Goal: Transaction & Acquisition: Purchase product/service

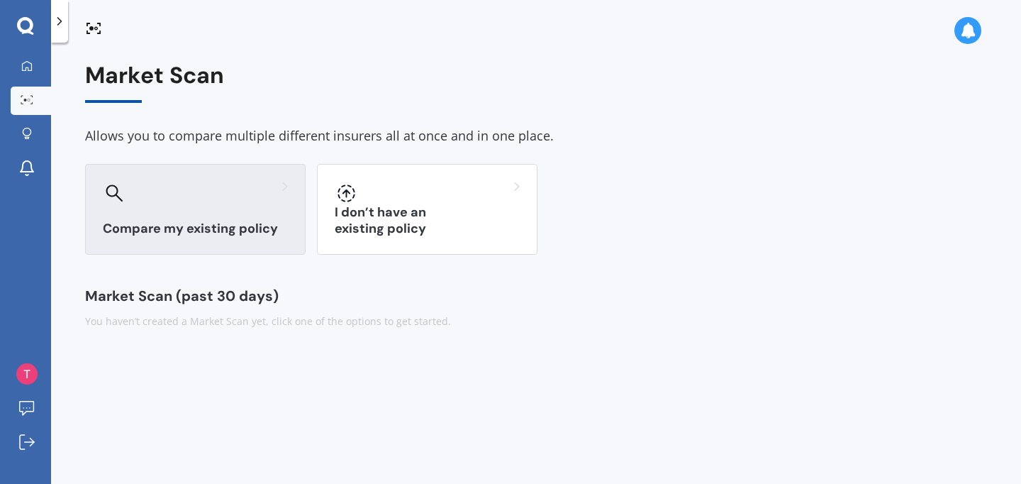
click at [179, 196] on div at bounding box center [195, 193] width 185 height 23
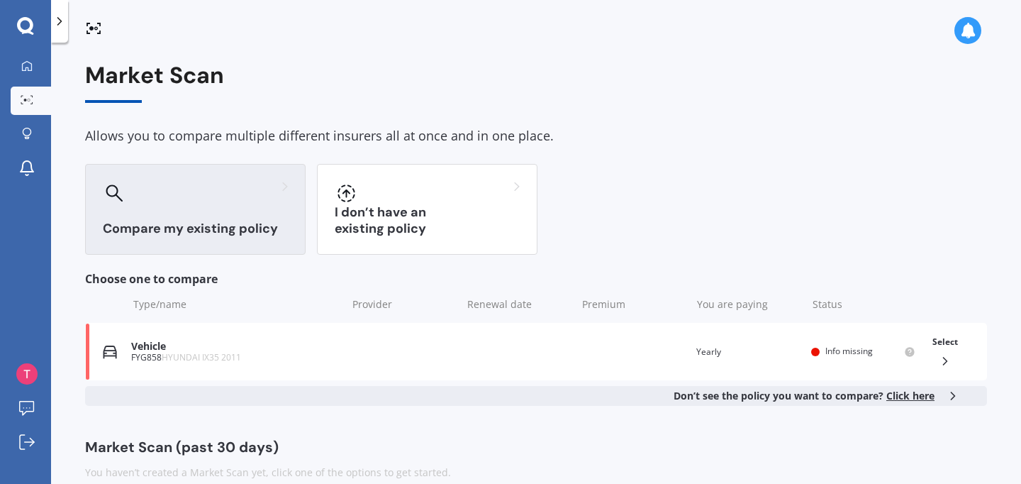
scroll to position [21, 0]
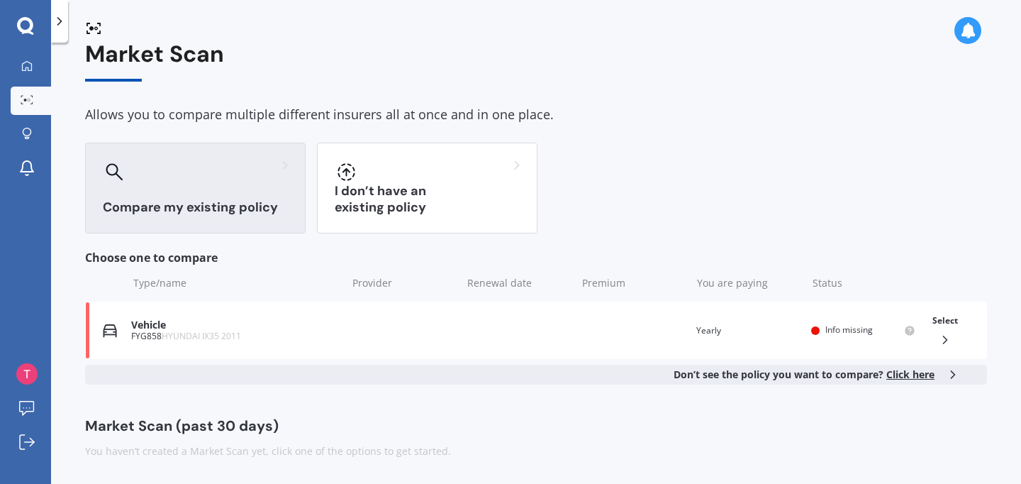
click at [897, 378] on span "Click here" at bounding box center [911, 373] width 48 height 13
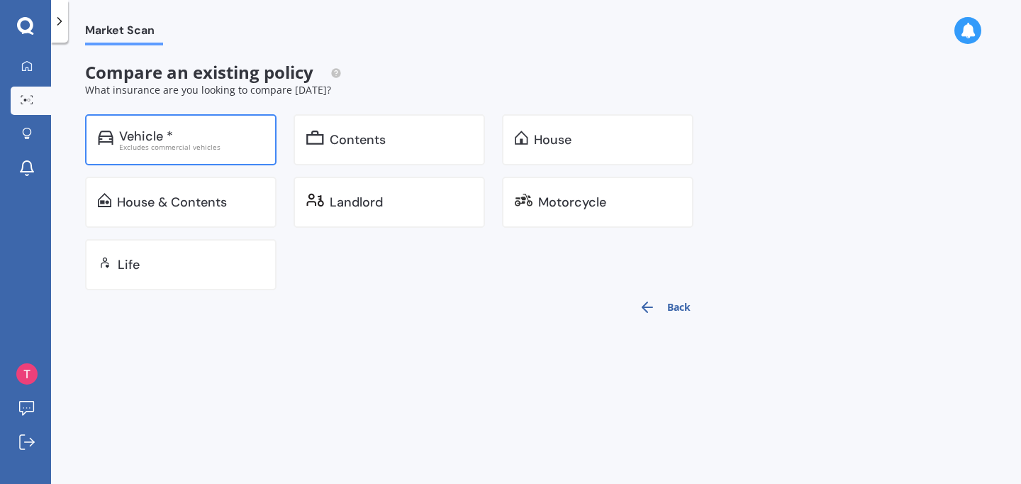
click at [181, 135] on div "Vehicle *" at bounding box center [191, 136] width 145 height 14
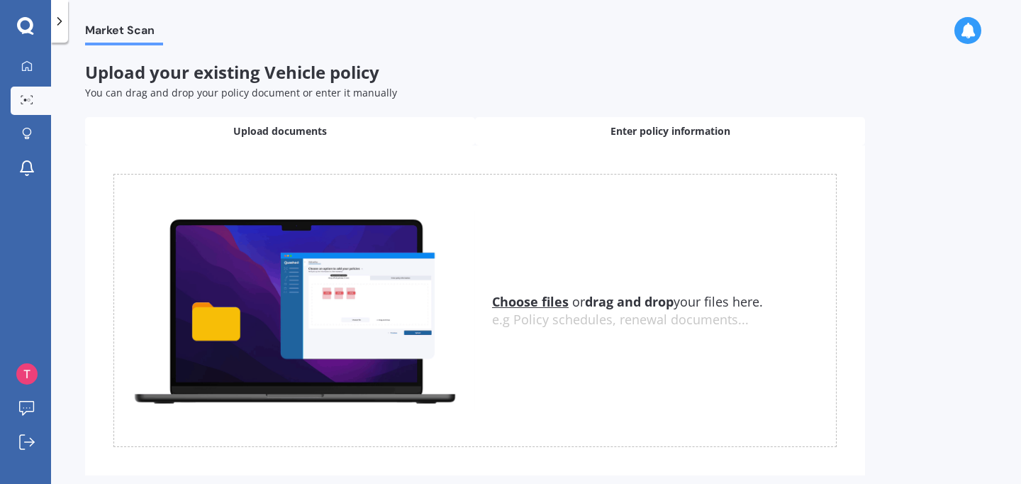
click at [563, 140] on div "Enter policy information" at bounding box center [670, 131] width 390 height 28
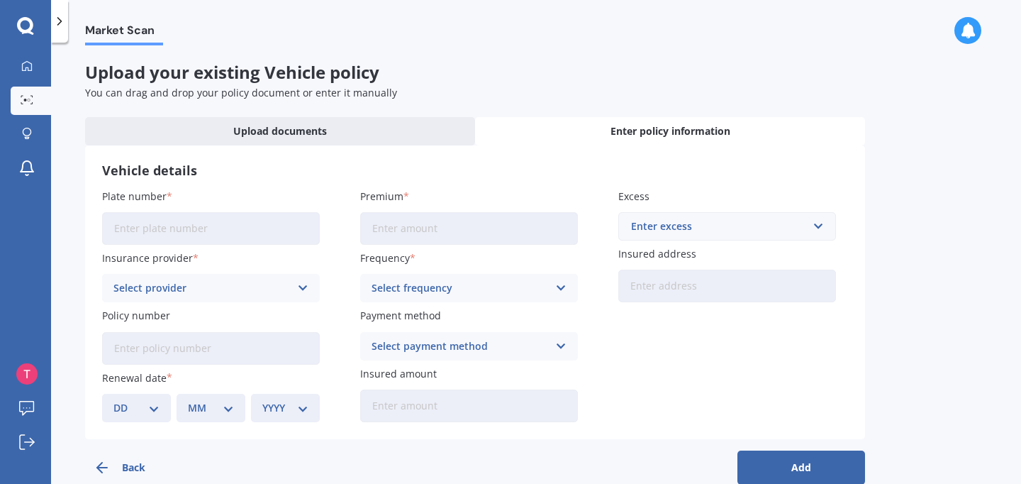
scroll to position [28, 0]
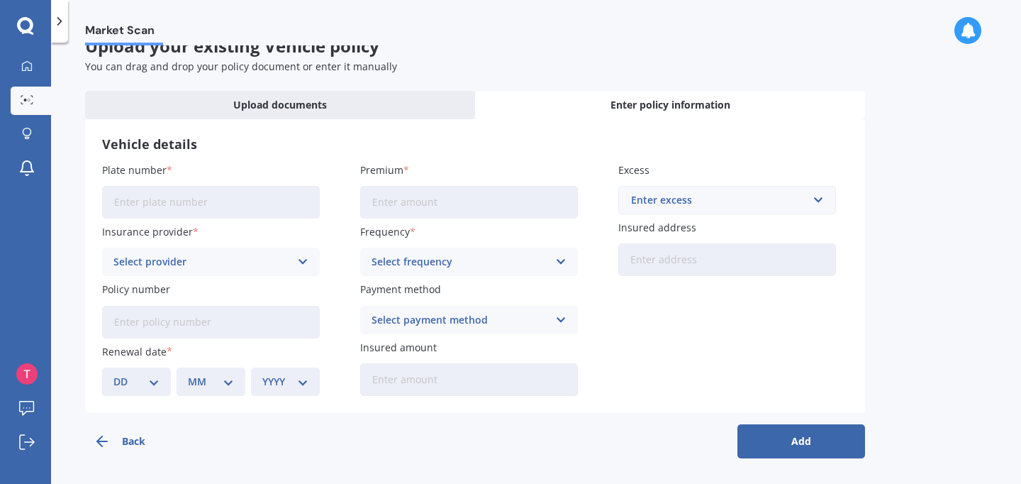
click at [267, 262] on div "Select provider" at bounding box center [201, 262] width 177 height 16
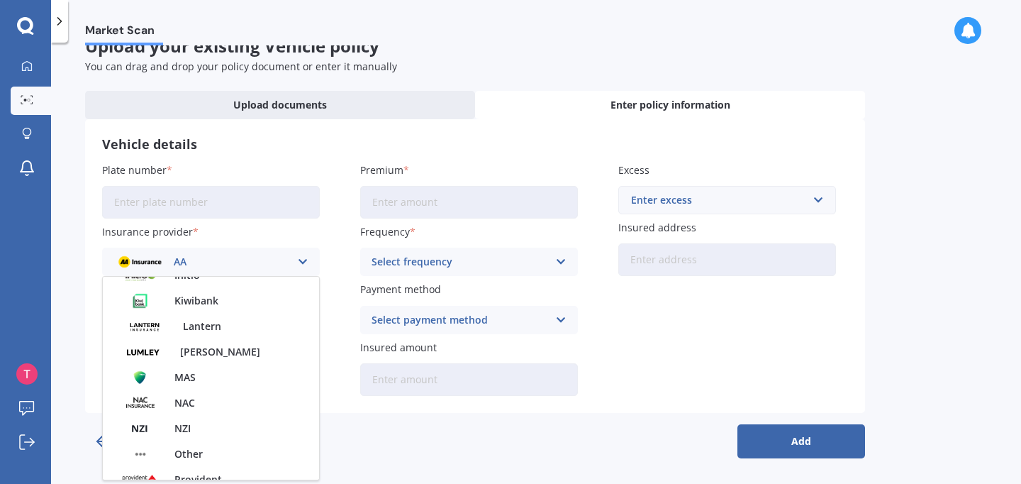
scroll to position [335, 0]
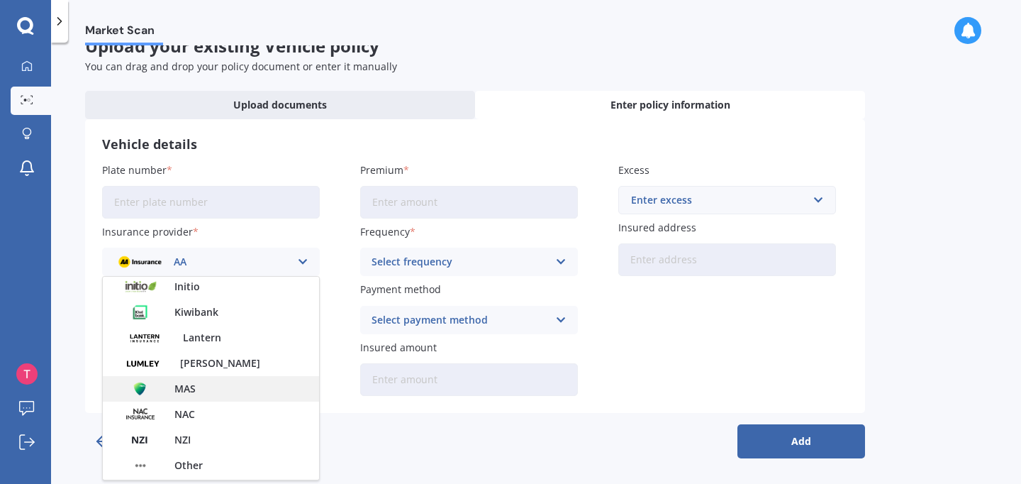
click at [228, 396] on div "MAS" at bounding box center [211, 389] width 216 height 26
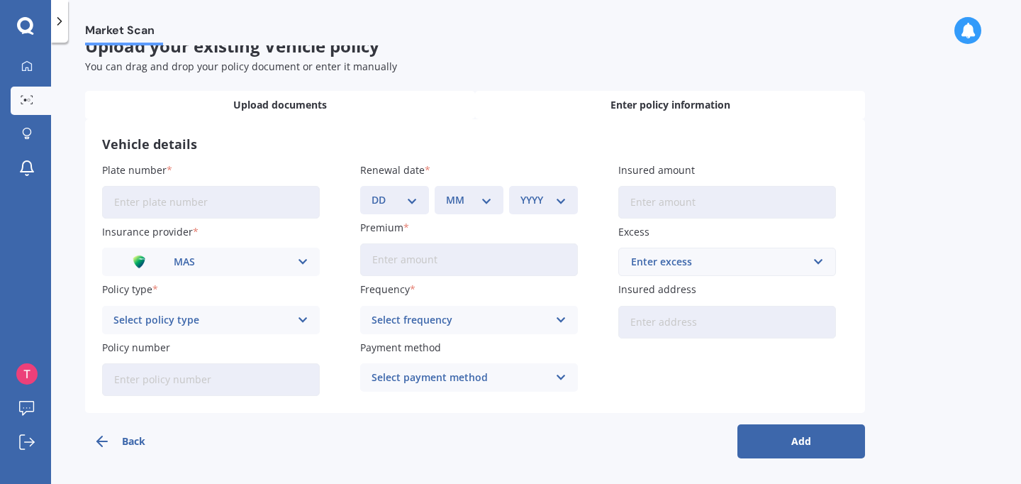
click at [265, 104] on span "Upload documents" at bounding box center [280, 105] width 94 height 14
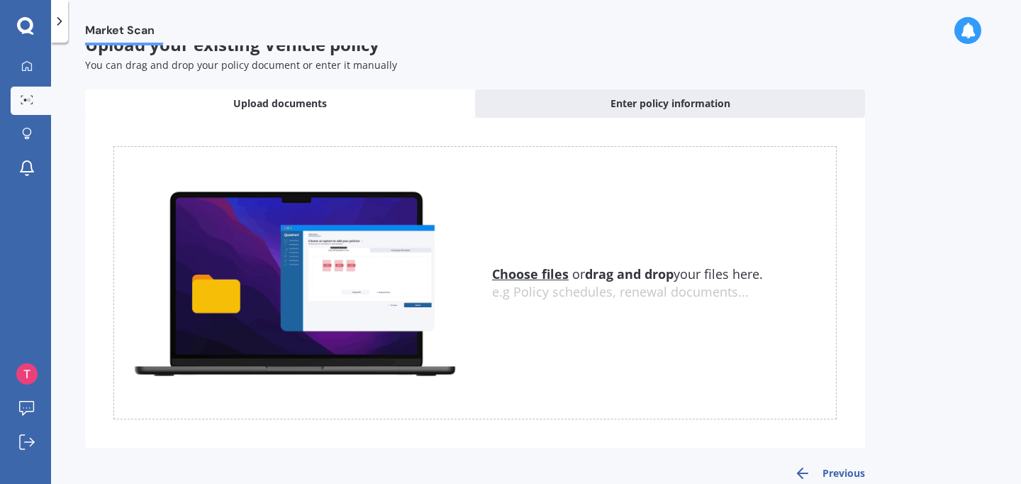
click at [534, 277] on u "Choose files" at bounding box center [530, 273] width 77 height 17
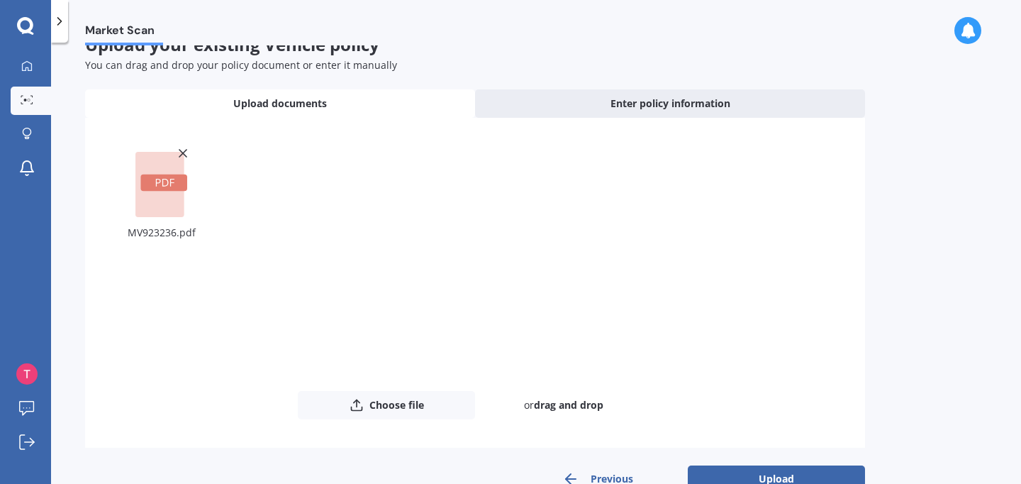
scroll to position [62, 0]
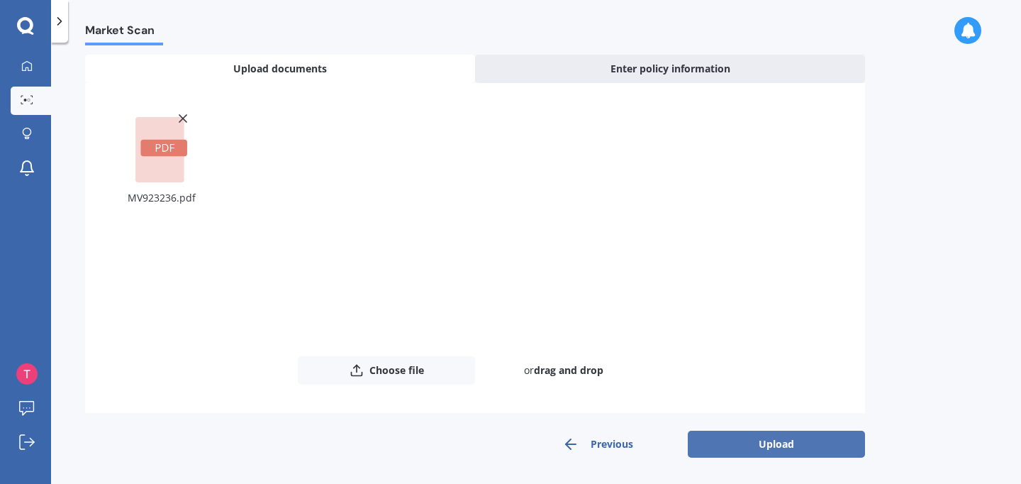
click at [750, 443] on button "Upload" at bounding box center [776, 444] width 177 height 27
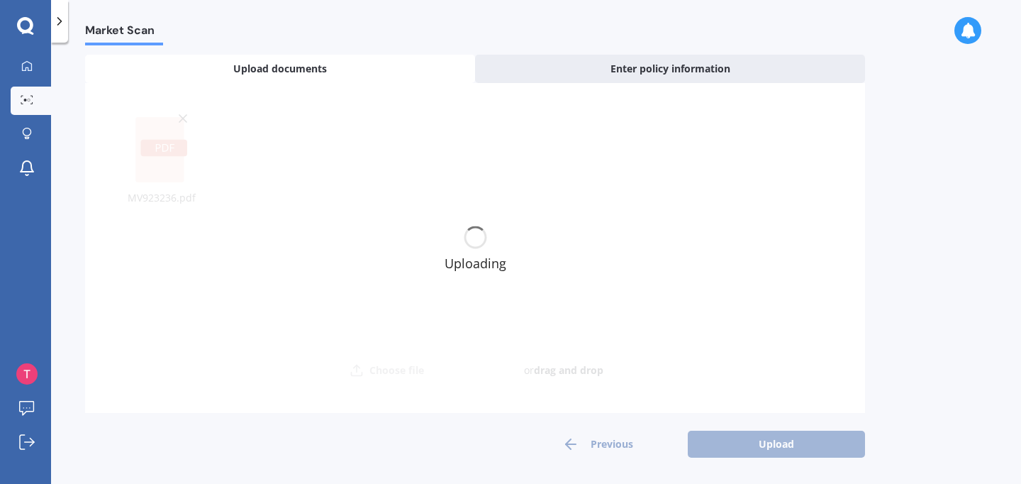
scroll to position [0, 0]
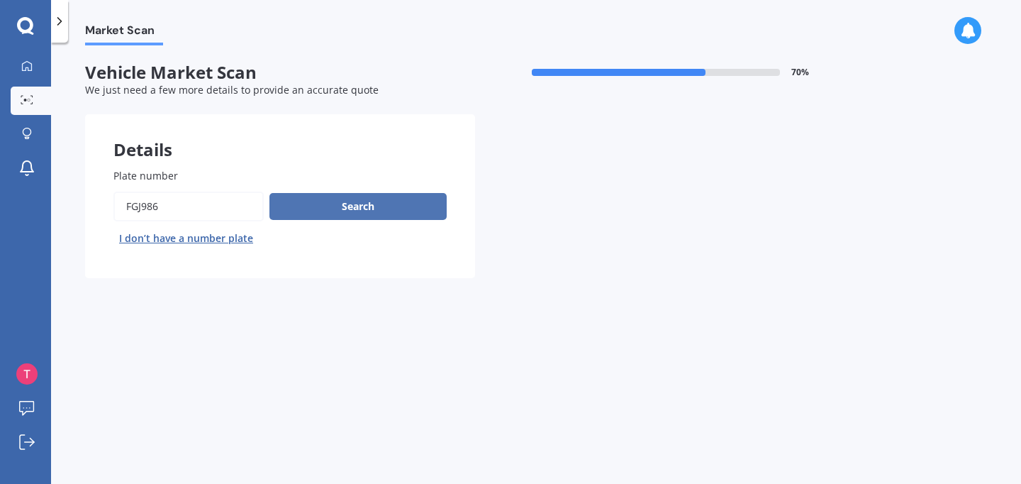
click at [324, 214] on button "Search" at bounding box center [358, 206] width 177 height 27
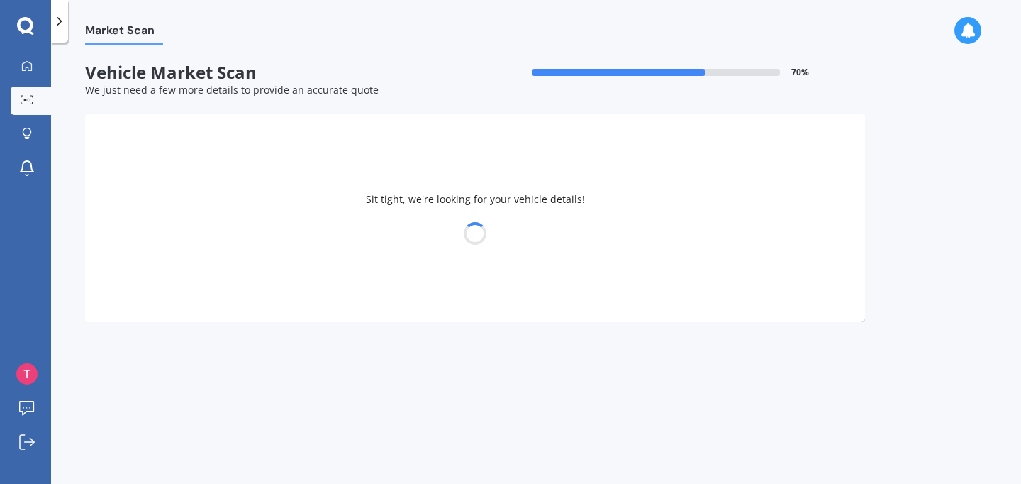
select select "TOYOTA"
select select "LANDCRUISER"
select select "14"
select select "03"
select select "2001"
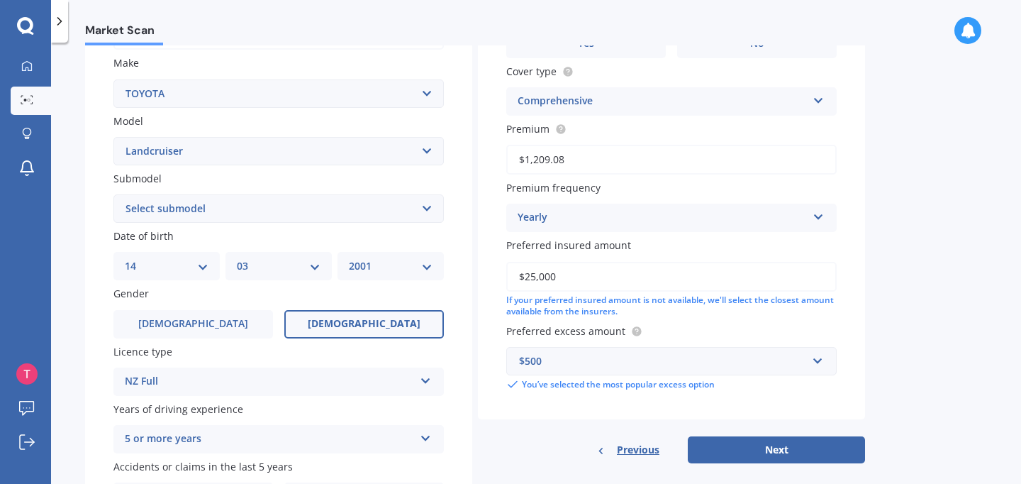
scroll to position [261, 0]
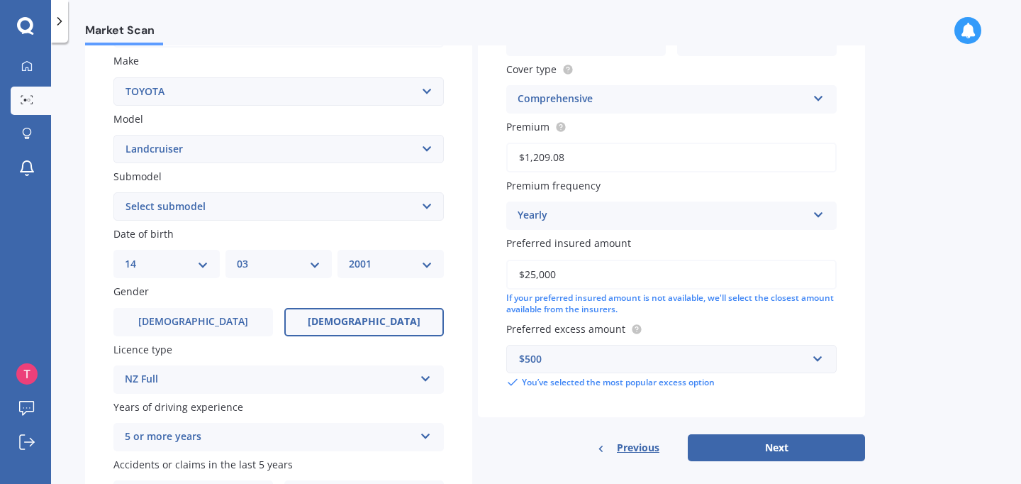
click at [242, 199] on select "Select submodel (All other) 4WD SWB Hard Top Diesel Diesel 4.2 4WD Diesel 4.5 4…" at bounding box center [278, 206] width 331 height 28
select select "[PERSON_NAME] 2.4 TURBO DIESEL"
click at [113, 194] on select "Select submodel (All other) 4WD SWB Hard Top Diesel Diesel 4.2 4WD Diesel 4.5 4…" at bounding box center [278, 206] width 331 height 28
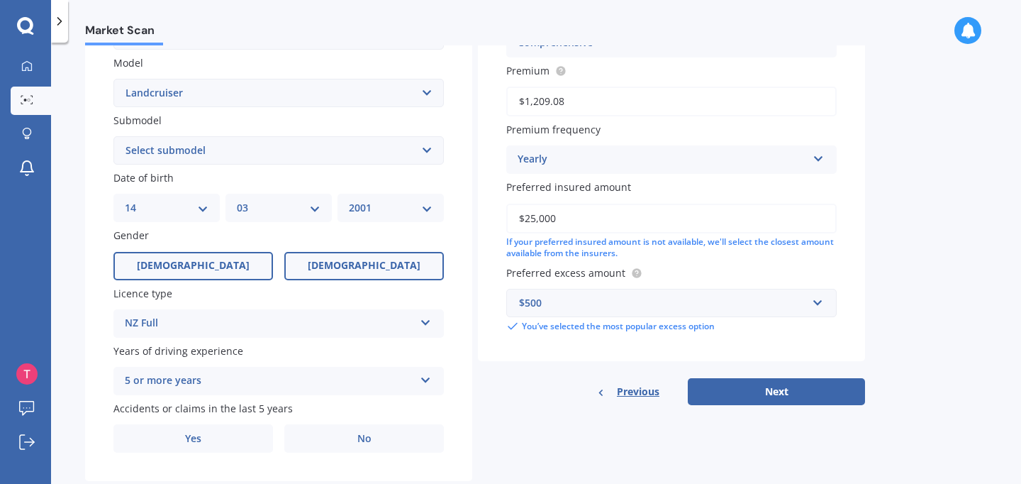
scroll to position [355, 0]
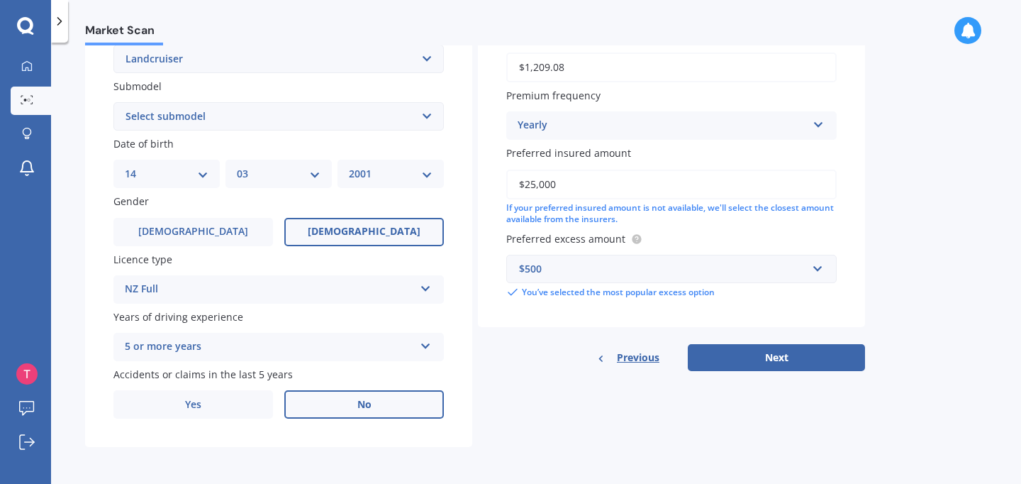
click at [343, 401] on label "No" at bounding box center [364, 404] width 160 height 28
click at [0, 0] on input "No" at bounding box center [0, 0] width 0 height 0
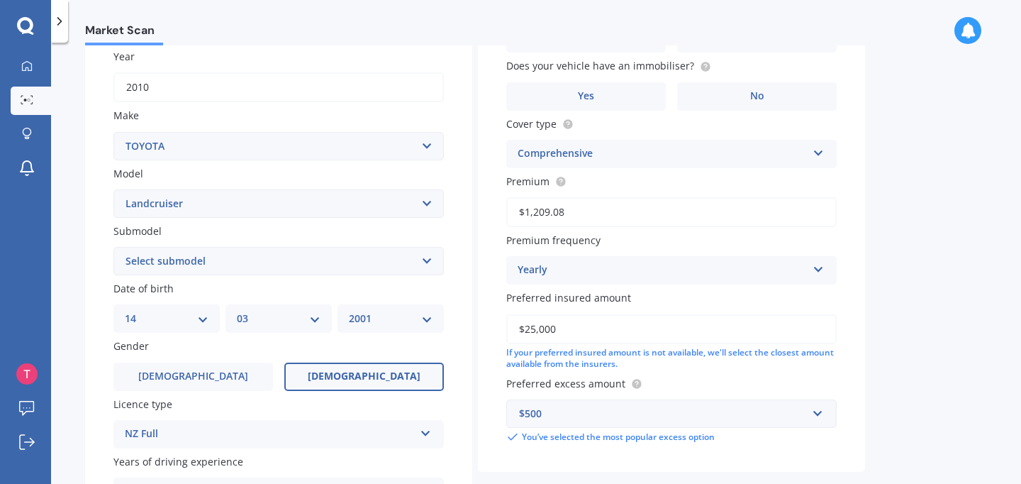
scroll to position [204, 0]
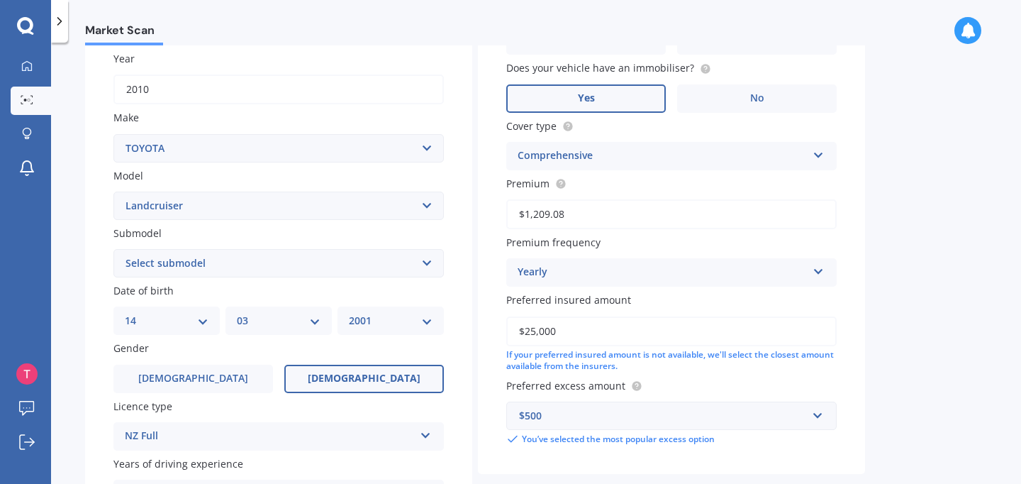
click at [638, 104] on label "Yes" at bounding box center [586, 98] width 160 height 28
click at [0, 0] on input "Yes" at bounding box center [0, 0] width 0 height 0
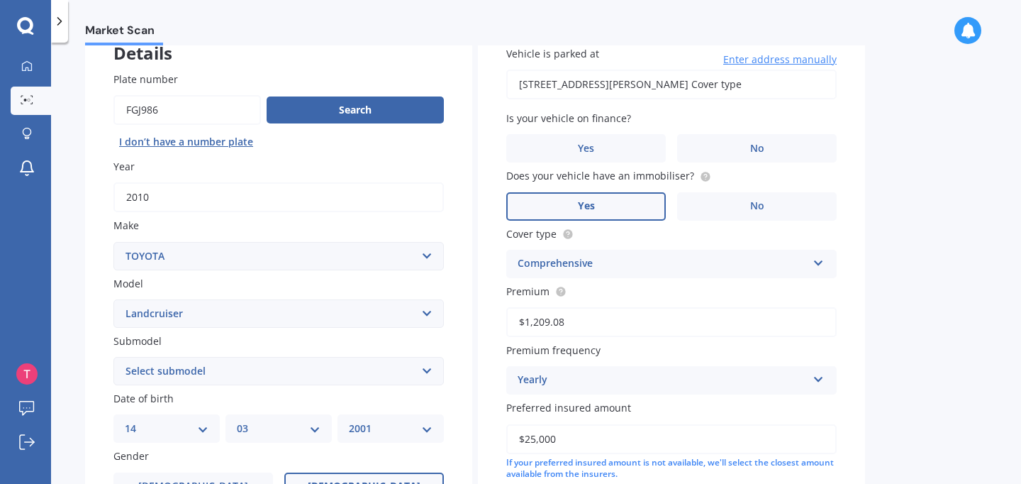
scroll to position [96, 0]
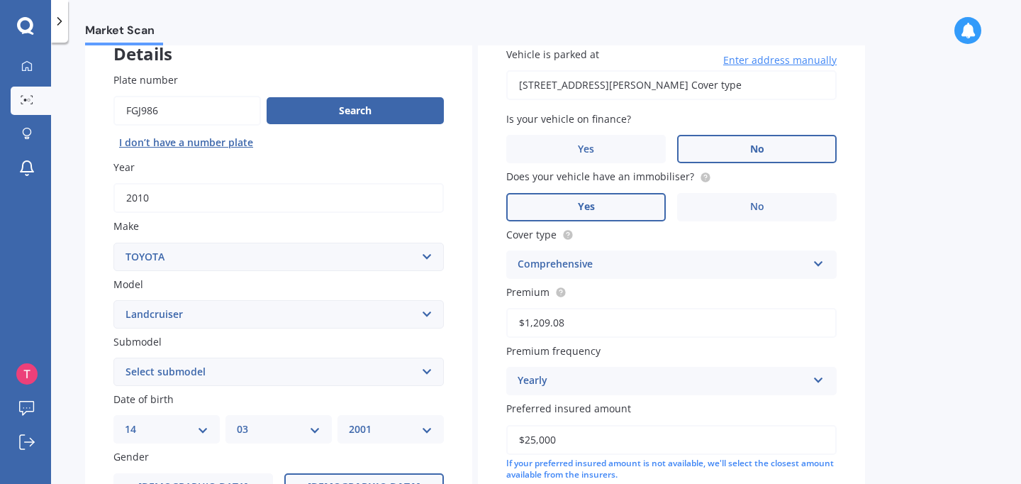
click at [728, 162] on label "No" at bounding box center [757, 149] width 160 height 28
click at [0, 0] on input "No" at bounding box center [0, 0] width 0 height 0
click at [725, 93] on input "[STREET_ADDRESS][PERSON_NAME] Cover type" at bounding box center [671, 85] width 331 height 30
type input "[STREET_ADDRESS][PERSON_NAME]"
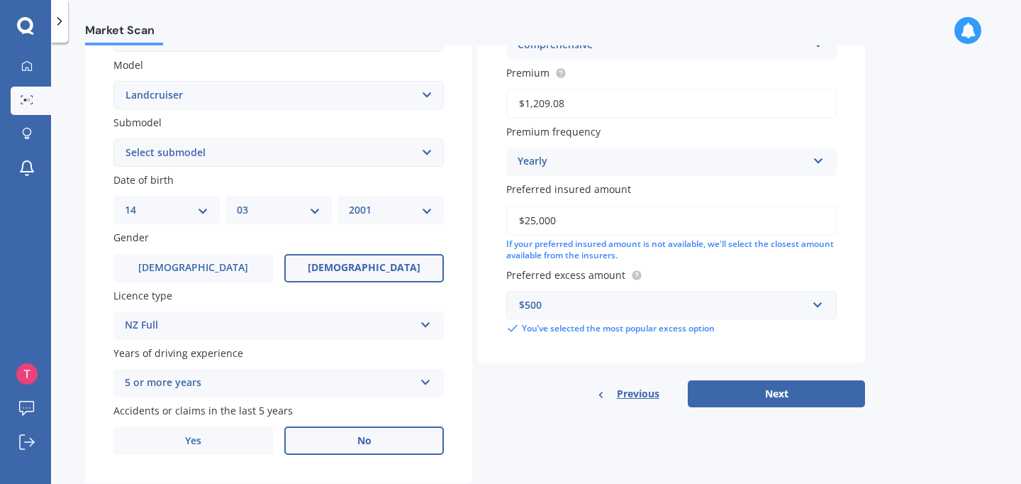
scroll to position [355, 0]
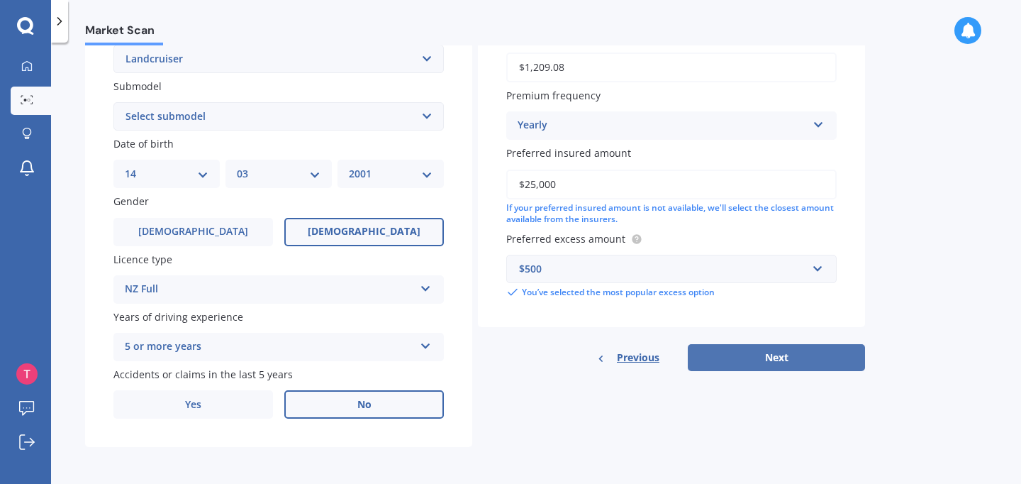
click at [831, 362] on button "Next" at bounding box center [776, 357] width 177 height 27
select select "14"
select select "03"
select select "2001"
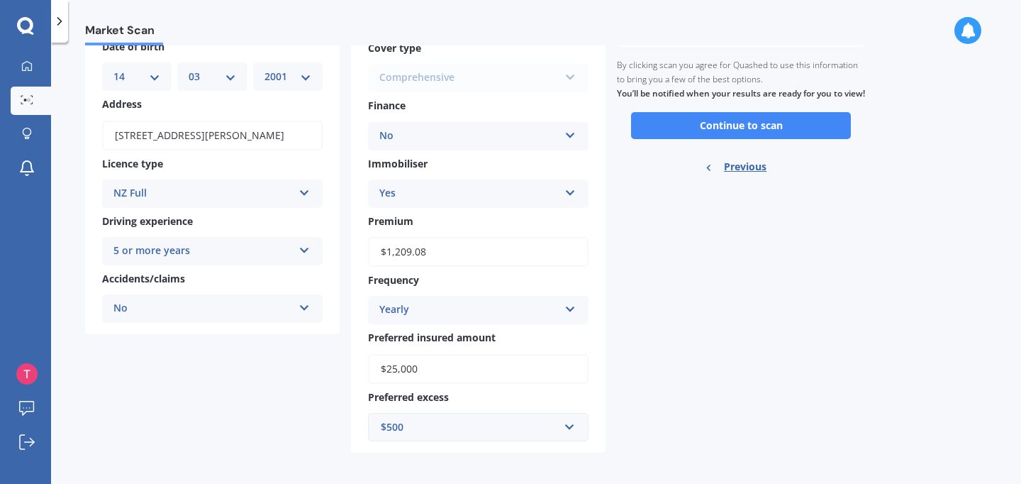
scroll to position [152, 0]
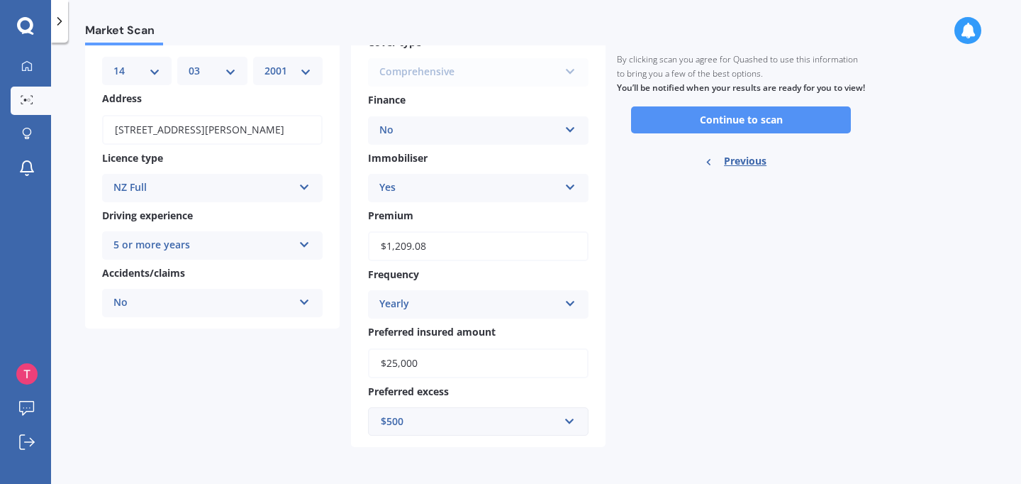
click at [715, 128] on button "Continue to scan" at bounding box center [741, 119] width 220 height 27
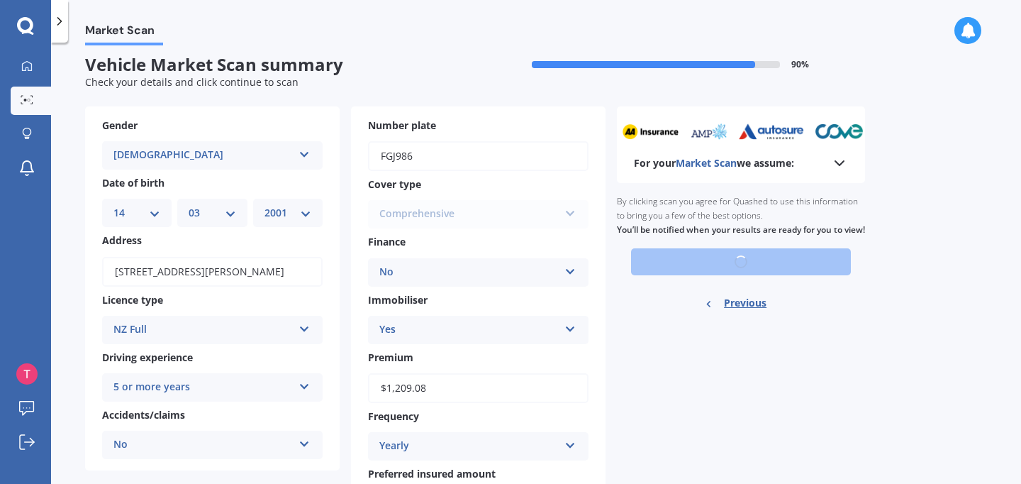
scroll to position [2, 0]
